Goal: Consume media (video, audio)

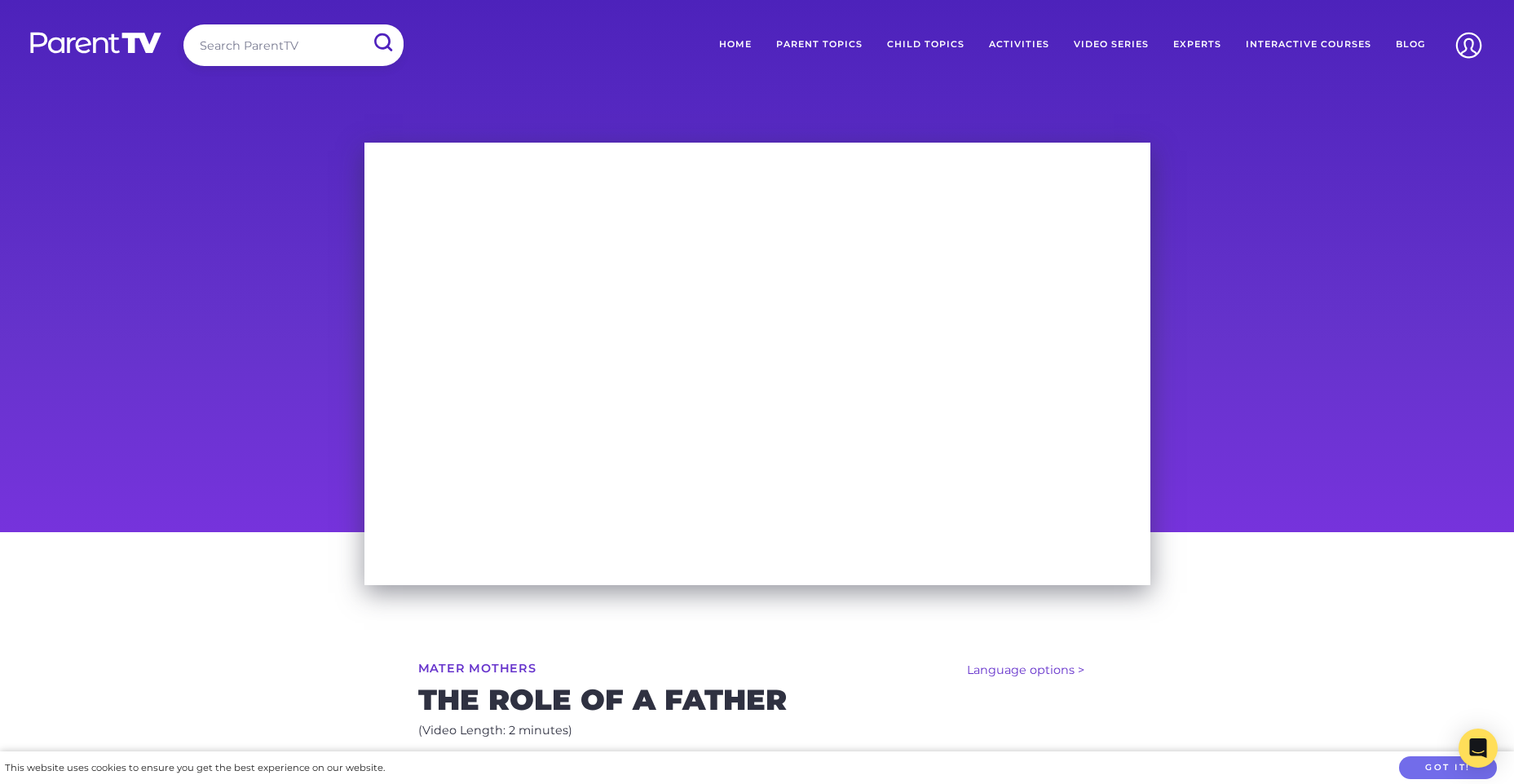
drag, startPoint x: 361, startPoint y: 370, endPoint x: 283, endPoint y: 501, distance: 152.5
click at [283, 501] on div at bounding box center [757, 331] width 1514 height 402
drag, startPoint x: 352, startPoint y: 466, endPoint x: 330, endPoint y: 516, distance: 54.6
click at [330, 516] on div at bounding box center [757, 331] width 1514 height 402
drag, startPoint x: 963, startPoint y: 62, endPoint x: 1286, endPoint y: 625, distance: 649.1
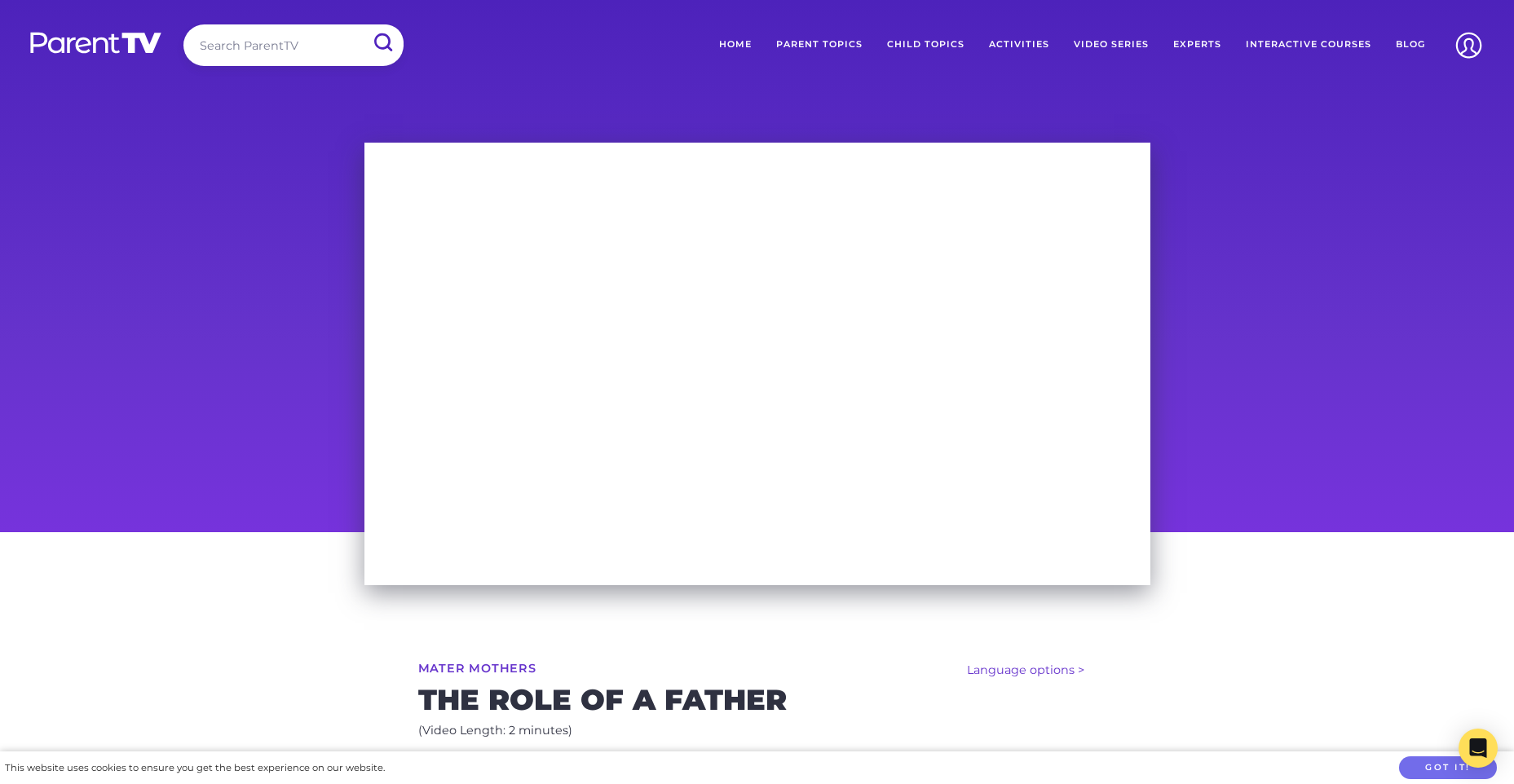
click at [1286, 625] on div "Language options > Español (Spanish) हिन्दी (Hindi) 廣東話 (Cantonese) 普通话 (Mandar…" at bounding box center [757, 739] width 1514 height 415
